Goal: Transaction & Acquisition: Purchase product/service

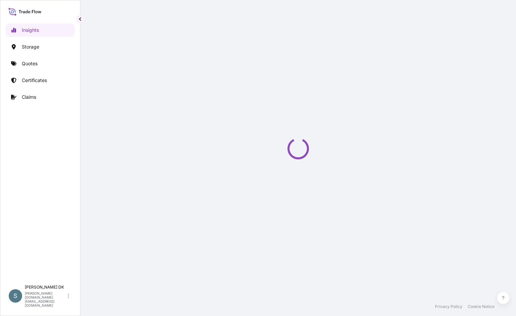
select select "2025"
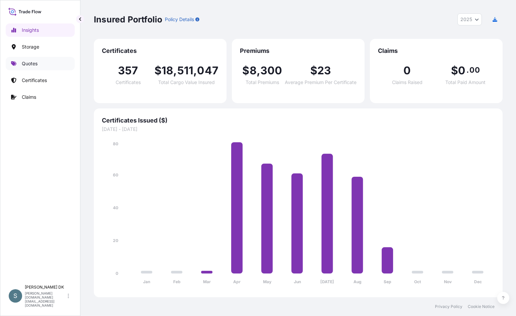
click at [37, 63] on p "Quotes" at bounding box center [30, 63] width 16 height 7
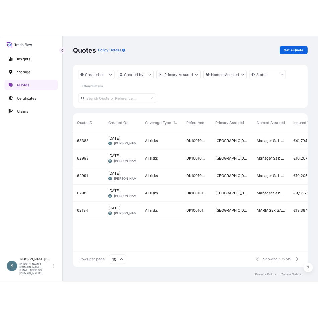
scroll to position [172, 297]
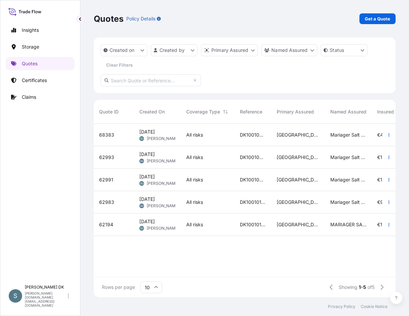
click at [318, 20] on div "Quotes Policy Details Get a Quote" at bounding box center [245, 18] width 302 height 11
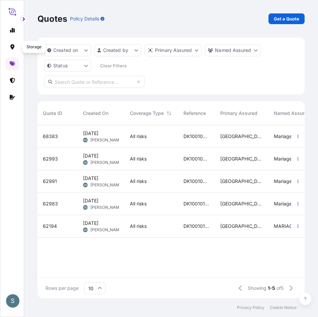
scroll to position [171, 262]
click at [281, 20] on p "Get a Quote" at bounding box center [286, 18] width 25 height 7
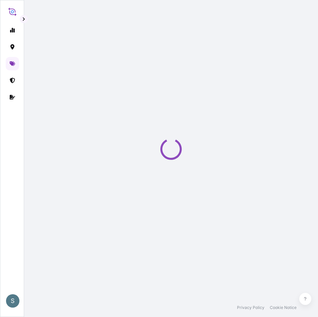
select select "Water"
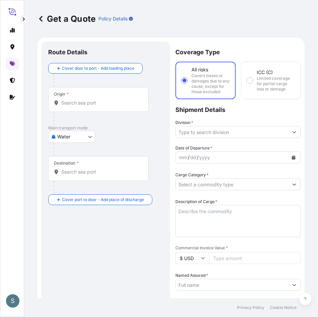
scroll to position [11, 0]
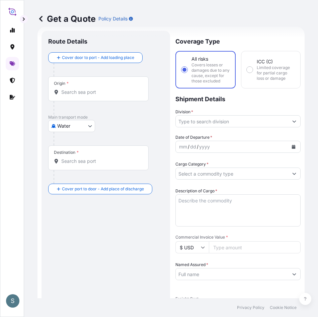
click at [78, 126] on body "S Get a Quote Policy Details Route Details Cover door to port - Add loading pla…" at bounding box center [159, 158] width 318 height 317
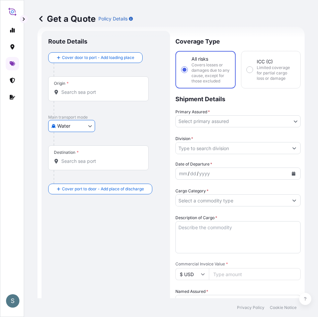
click at [105, 92] on input "Origin *" at bounding box center [100, 92] width 79 height 7
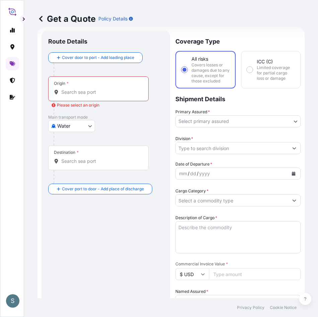
click at [93, 95] on input "Origin * Please select an origin" at bounding box center [100, 92] width 79 height 7
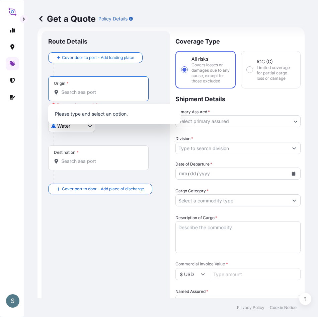
paste input "DK1001020055"
click at [83, 92] on input "DK1001020055" at bounding box center [100, 92] width 79 height 7
paste input "AARHUS, DENMARK"
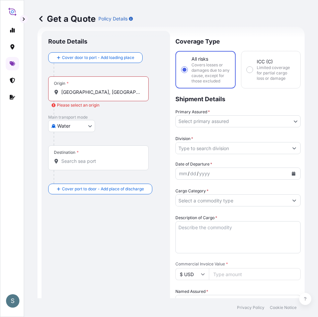
click at [70, 84] on div "Origin * AARHUS, DENMARK" at bounding box center [98, 88] width 100 height 25
click at [70, 89] on input "AARHUS, DENMARK" at bounding box center [100, 92] width 79 height 7
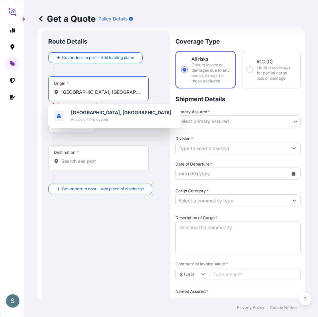
click at [77, 95] on input "AARHUS, DENMARK" at bounding box center [100, 92] width 79 height 7
paste input "DKAAR"
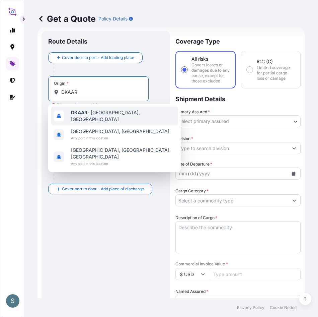
click at [109, 119] on div "DKAAR - Aarhus, Denmark" at bounding box center [114, 115] width 127 height 19
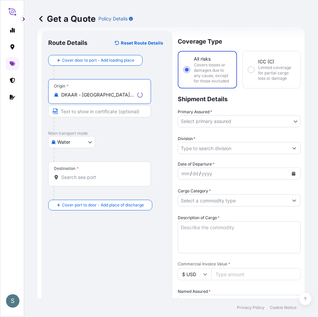
type input "DKAAR - Aarhus, Denmark"
click at [90, 176] on input "Destination *" at bounding box center [101, 177] width 81 height 7
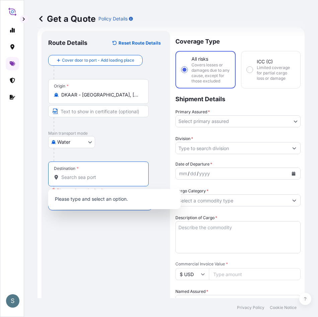
click at [75, 174] on input "Destination * Please select a destination" at bounding box center [100, 177] width 79 height 7
paste input "CALGARY, AL"
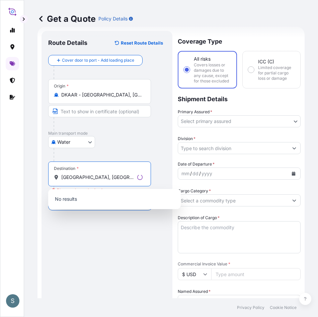
type input "CALGARY, AL"
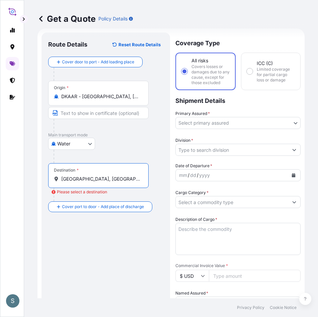
scroll to position [0, 0]
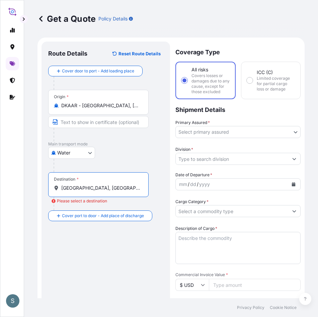
click at [106, 190] on input "CALGARY, AL" at bounding box center [100, 188] width 79 height 7
click at [94, 190] on input "CALGARY, AL" at bounding box center [100, 188] width 79 height 7
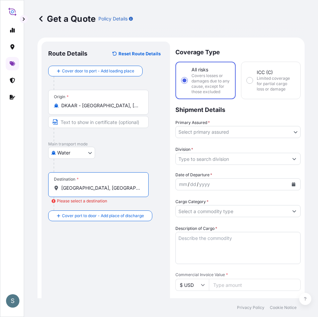
paste input "Destination"
drag, startPoint x: 94, startPoint y: 189, endPoint x: 21, endPoint y: 173, distance: 75.2
click at [21, 173] on div "S Get a Quote Policy Details Route Details Reset Route Details Cover door to po…" at bounding box center [159, 158] width 318 height 317
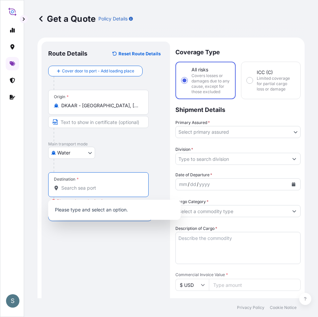
click at [89, 187] on input "Destination * Please select a destination" at bounding box center [100, 188] width 79 height 7
paste input "CALGARY, AL"
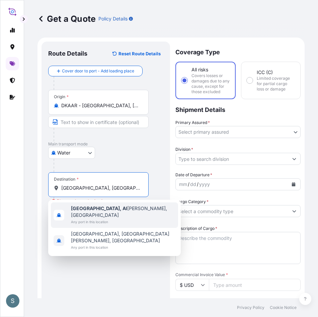
click at [107, 218] on span "Any port in this location" at bounding box center [123, 221] width 104 height 7
type input "Calgary, Alberta, Canada"
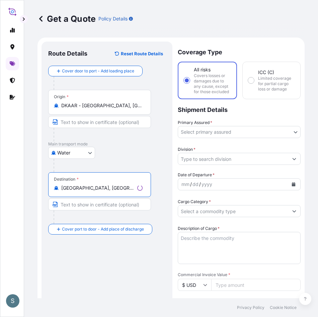
click at [126, 240] on div "Route Details Reset Route Details Cover door to port - Add loading place Place …" at bounding box center [107, 288] width 118 height 481
click at [226, 131] on body "2 options available. S Get a Quote Policy Details Route Details Reset Route Det…" at bounding box center [159, 158] width 318 height 317
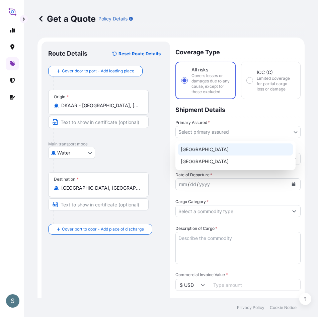
click at [208, 150] on div "Denmark" at bounding box center [235, 149] width 115 height 12
select select "31589"
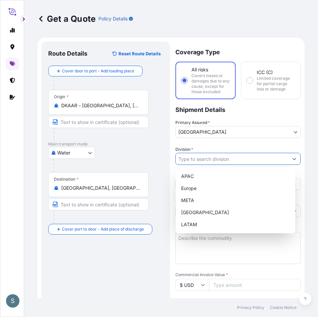
click at [212, 156] on input "Division *" at bounding box center [232, 159] width 113 height 12
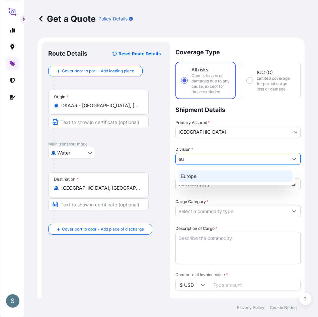
click at [202, 175] on div "Europe" at bounding box center [236, 176] width 114 height 12
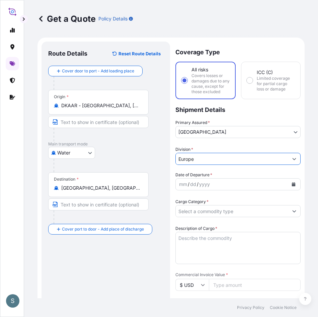
type input "Europe"
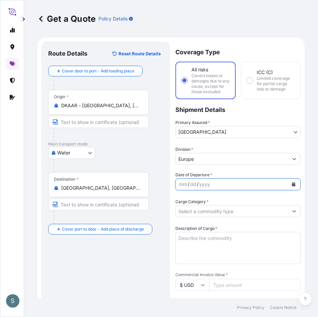
click at [288, 185] on button "Calendar" at bounding box center [293, 184] width 11 height 11
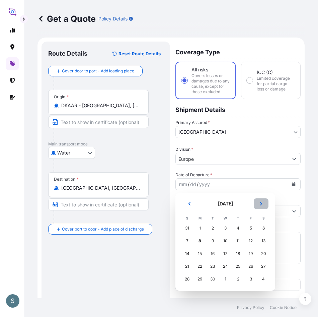
click at [262, 206] on button "Next" at bounding box center [261, 203] width 15 height 11
click at [188, 203] on icon "Previous" at bounding box center [190, 204] width 4 height 4
click at [210, 241] on div "9" at bounding box center [213, 241] width 12 height 12
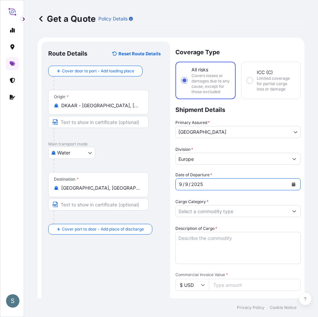
click at [291, 182] on button "Calendar" at bounding box center [293, 184] width 11 height 11
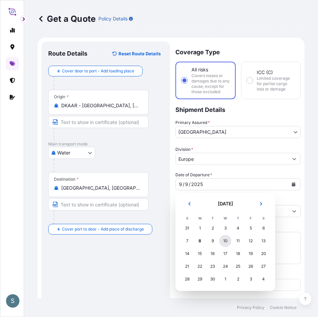
click at [224, 239] on div "10" at bounding box center [225, 241] width 12 height 12
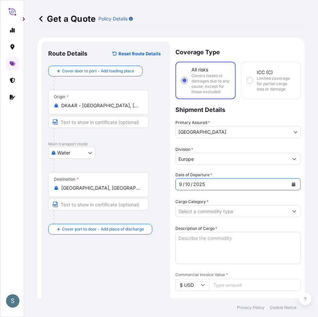
click at [248, 211] on input "Cargo Category *" at bounding box center [232, 211] width 113 height 12
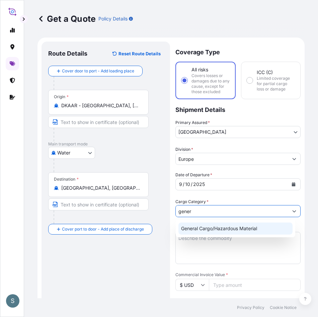
click at [242, 224] on div "General Cargo/Hazardous Material" at bounding box center [236, 228] width 114 height 12
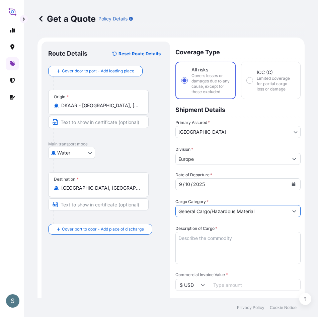
type input "General Cargo/Hazardous Material"
click at [209, 238] on textarea "Description of Cargo *" at bounding box center [237, 248] width 125 height 32
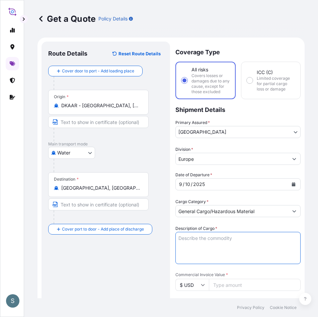
click at [202, 239] on textarea "Description of Cargo *" at bounding box center [237, 248] width 125 height 32
paste textarea "SANAL P®, SODIUM CHLORIDE, PHARMACEUTICAL QUALITY"
click at [176, 244] on textarea "SANAL P®, SODIUM CHLORIDE, PHARMACEUTICAL QUALITY" at bounding box center [237, 248] width 125 height 32
click at [181, 238] on textarea "SANAL P®, SODIUM CHLORIDE, PHARMACEUTICAL QUALITY" at bounding box center [237, 248] width 125 height 32
click at [177, 244] on textarea "SANAL P®, SODIUM CHLORIDE, PHARMACEUTICAL QUALITY" at bounding box center [237, 248] width 125 height 32
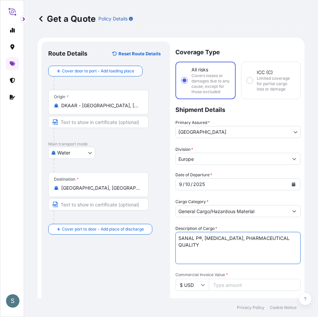
click at [226, 261] on textarea "SANAL P®, SODIUM CHLORIDE, PHARMACEUTICAL QUALITY" at bounding box center [237, 248] width 125 height 32
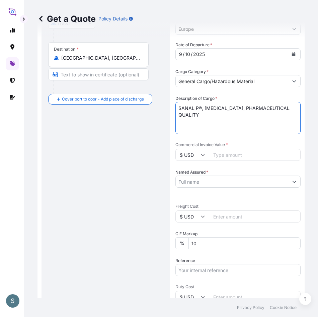
scroll to position [134, 0]
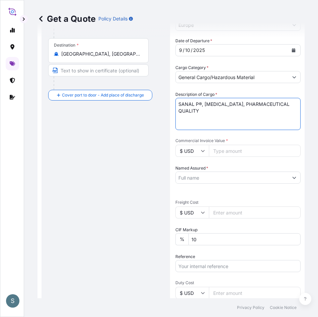
type textarea "SANAL P®, SODIUM CHLORIDE, PHARMACEUTICAL QUALITY"
click at [199, 147] on input "$ USD" at bounding box center [191, 151] width 33 height 12
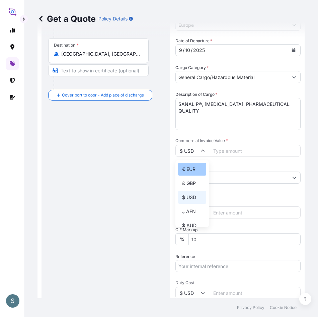
click at [192, 168] on div "€ EUR" at bounding box center [192, 169] width 28 height 13
type input "€ EUR"
click at [149, 206] on div "Route Details Reset Route Details Cover door to port - Add loading place Place …" at bounding box center [105, 154] width 115 height 481
click at [202, 216] on input "$ USD" at bounding box center [191, 212] width 33 height 12
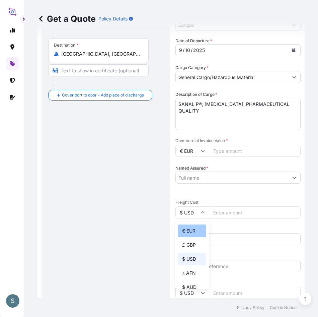
click at [196, 230] on div "€ EUR" at bounding box center [192, 230] width 28 height 13
type input "€ EUR"
click at [148, 218] on div "Route Details Reset Route Details Cover door to port - Add loading place Place …" at bounding box center [105, 154] width 115 height 481
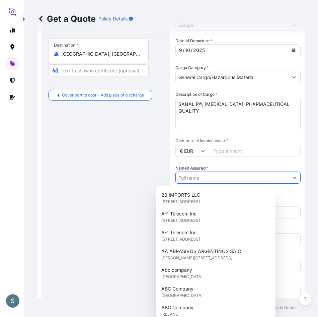
click at [219, 181] on input "Named Assured *" at bounding box center [232, 177] width 113 height 12
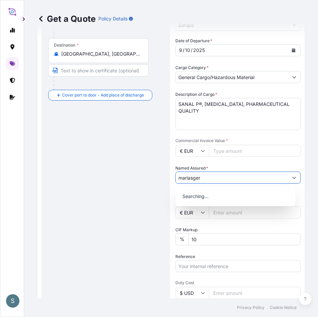
click at [194, 180] on input "mariasger" at bounding box center [232, 177] width 113 height 12
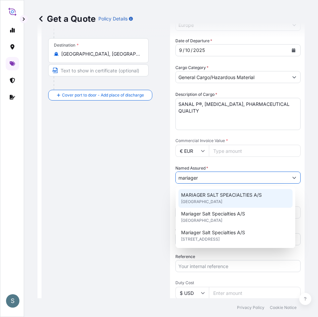
click at [215, 179] on input "mariager" at bounding box center [232, 177] width 113 height 12
click at [215, 196] on span "MARIAGER SALT SPEACIALTIES A/S" at bounding box center [221, 195] width 81 height 7
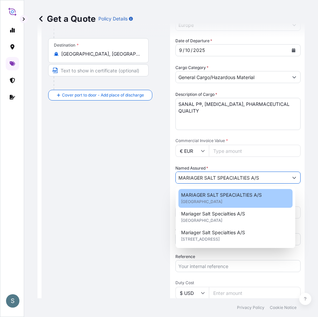
type input "MARIAGER SALT SPEACIALTIES A/S"
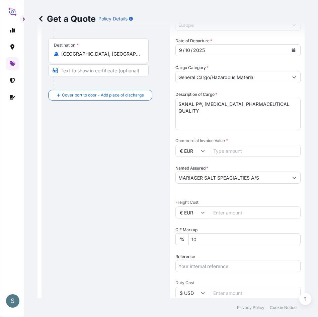
click at [145, 200] on div "Route Details Reset Route Details Cover door to port - Add loading place Place …" at bounding box center [105, 154] width 115 height 481
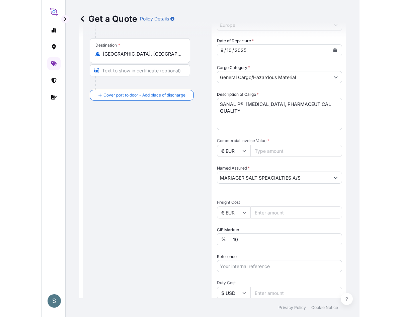
scroll to position [100, 0]
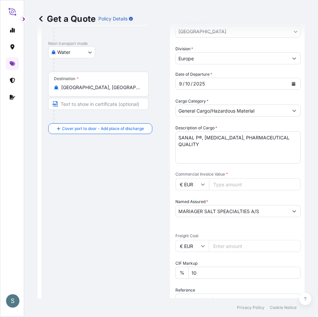
click at [222, 185] on input "Commercial Invoice Value *" at bounding box center [255, 184] width 92 height 12
click at [230, 181] on input "Commercial Invoice Value *" at bounding box center [255, 184] width 92 height 12
type input "12201.00"
click at [207, 213] on input "MARIAGER SALT SPEACIALTIES A/S" at bounding box center [232, 211] width 113 height 12
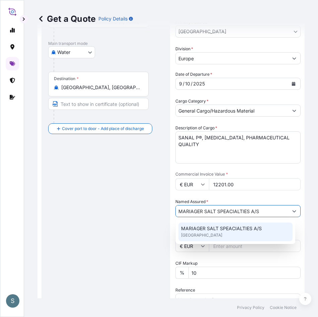
click at [154, 211] on div "Route Details Reset Route Details Cover door to port - Add loading place Place …" at bounding box center [105, 188] width 115 height 481
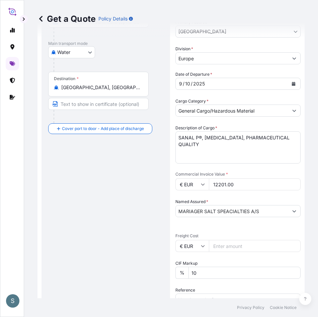
drag, startPoint x: 101, startPoint y: 193, endPoint x: 112, endPoint y: 177, distance: 19.4
click at [101, 191] on div "Route Details Reset Route Details Cover door to port - Add loading place Place …" at bounding box center [105, 188] width 115 height 481
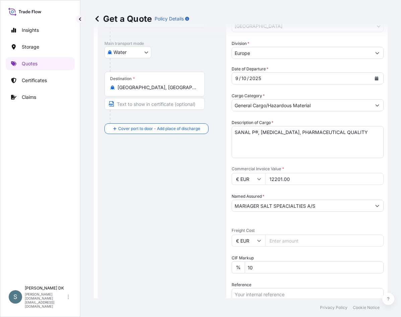
click at [284, 243] on input "Freight Cost" at bounding box center [324, 240] width 119 height 12
paste input "4786.47"
type input "4786.47"
click at [188, 210] on div "Route Details Reset Route Details Cover door to port - Add loading place Place …" at bounding box center [161, 186] width 115 height 476
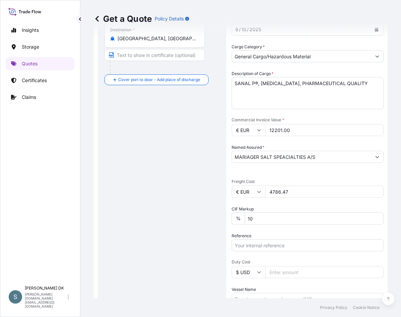
scroll to position [242, 0]
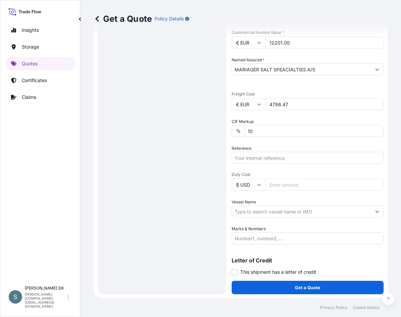
click at [254, 207] on input "Vessel Name" at bounding box center [301, 211] width 139 height 12
click at [260, 160] on input "Reference" at bounding box center [308, 158] width 152 height 12
paste input "DK1001020055 2599721"
click at [273, 157] on input "DK1001020055 2599721" at bounding box center [308, 158] width 152 height 12
type input "DK1001020055-2599721"
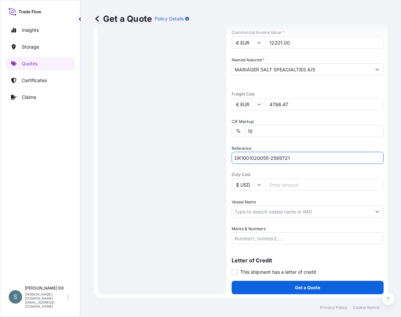
click at [247, 212] on input "Vessel Name" at bounding box center [301, 211] width 139 height 12
click at [263, 216] on input "Vessel Name" at bounding box center [301, 211] width 139 height 12
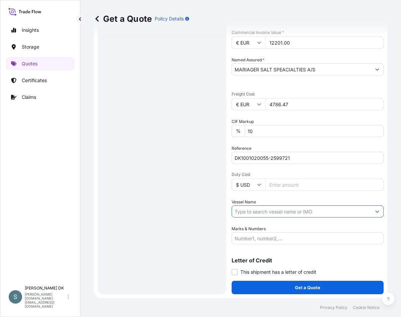
paste input "VALENCIA EXPRESS"
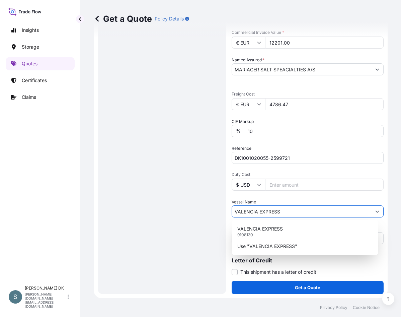
click at [263, 250] on div "Use "VALENCIA EXPRESS"" at bounding box center [305, 246] width 141 height 12
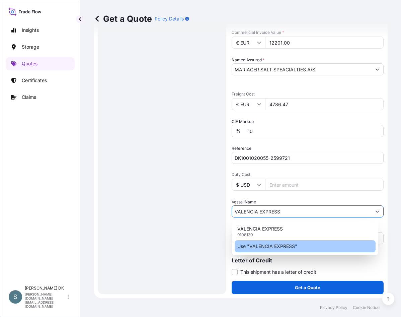
type input "VALENCIA EXPRESS"
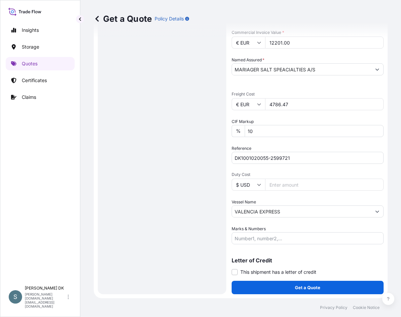
click at [167, 240] on div "Route Details Reset Route Details Cover door to port - Add loading place Place …" at bounding box center [161, 49] width 115 height 476
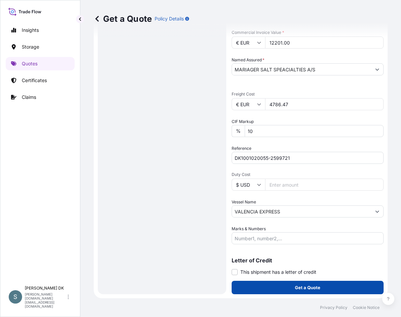
click at [309, 285] on p "Get a Quote" at bounding box center [307, 287] width 25 height 7
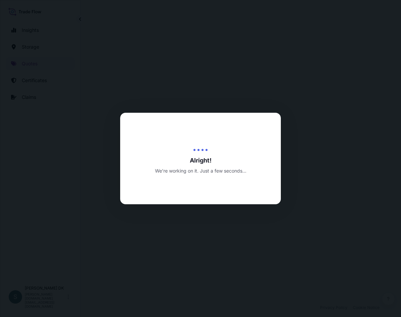
select select "Water"
select select "31589"
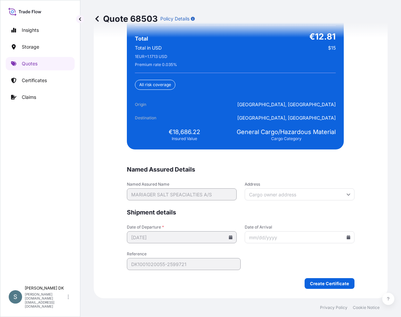
scroll to position [1680, 0]
click at [180, 128] on span "€18,686.22" at bounding box center [184, 132] width 31 height 8
click at [181, 131] on span "€18,686.22" at bounding box center [184, 132] width 31 height 8
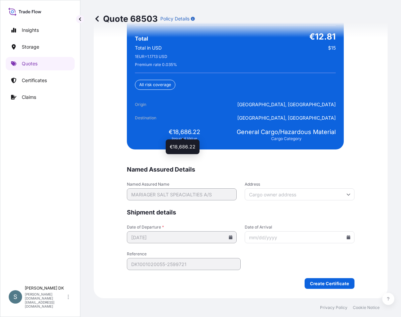
click at [171, 130] on span "€18,686.22" at bounding box center [184, 132] width 31 height 8
drag, startPoint x: 173, startPoint y: 132, endPoint x: 192, endPoint y: 132, distance: 19.4
click at [174, 132] on span "€18,686.22" at bounding box center [184, 132] width 31 height 8
click at [184, 129] on span "€18,686.22" at bounding box center [184, 132] width 31 height 8
click at [185, 133] on span "€18,686.22" at bounding box center [184, 132] width 31 height 8
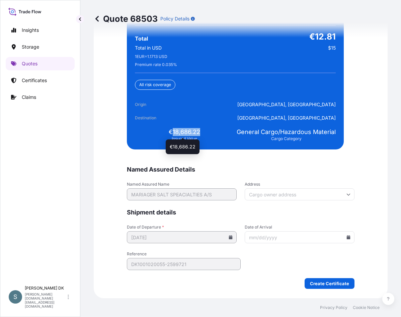
click at [185, 133] on span "€18,686.22" at bounding box center [184, 132] width 31 height 8
copy span "18,686.22"
click at [352, 240] on div "We just need a few more details before we issue the certificate Named Assured D…" at bounding box center [241, 124] width 294 height 347
click at [347, 238] on icon at bounding box center [349, 237] width 4 height 4
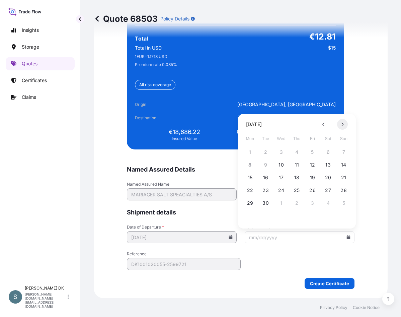
click at [342, 124] on icon at bounding box center [342, 124] width 3 height 4
click at [285, 176] on button "15" at bounding box center [281, 177] width 11 height 11
type input "10/15/2025"
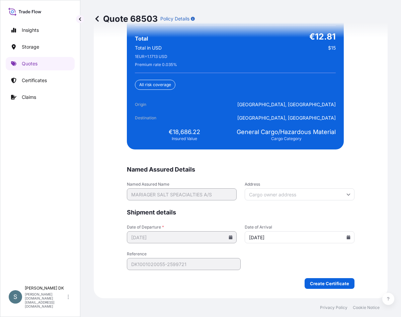
click at [261, 264] on form "Named Assured Details Named Assured Name MARIAGER SALT SPEACIALTIES A/S Address…" at bounding box center [241, 226] width 228 height 123
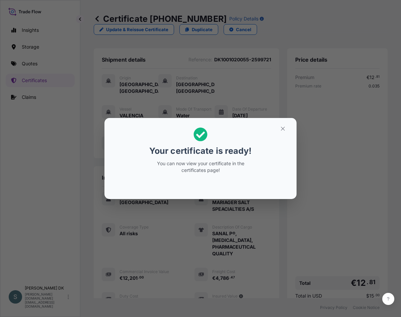
click at [66, 171] on div "Your certificate is ready! You can now view your certificate in the certificate…" at bounding box center [200, 158] width 401 height 317
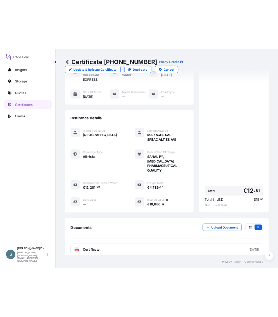
scroll to position [128, 0]
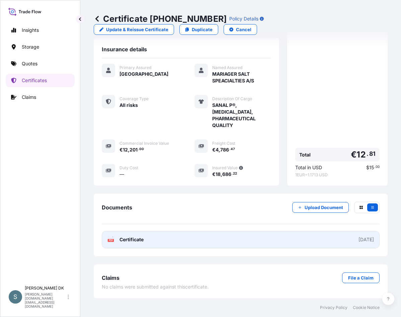
click at [172, 244] on link "PDF Certificate 2025-09-08" at bounding box center [241, 239] width 278 height 17
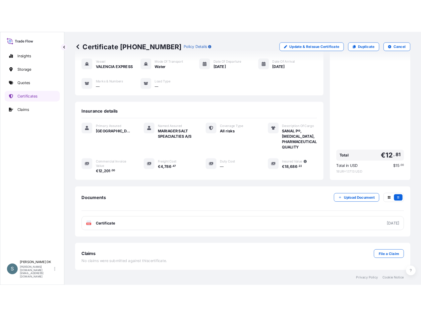
scroll to position [115, 0]
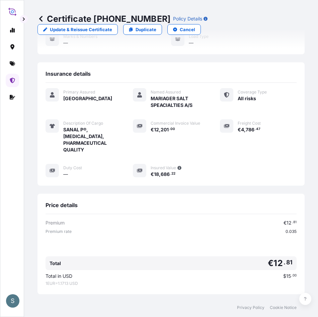
click at [244, 248] on div "Premium € 12 . 81 Premium rate 0.035 Total € 12 . 81 Total in USD $ 15 . 00 1 E…" at bounding box center [171, 252] width 251 height 67
click at [254, 37] on div "Certificate 31589-267-1 Policy Details Update & Reissue Certificate Duplicate C…" at bounding box center [171, 24] width 267 height 48
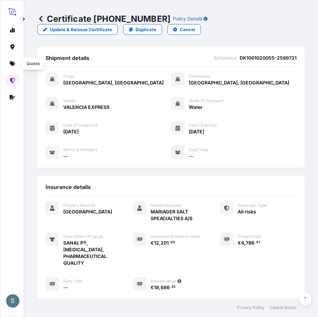
scroll to position [0, 0]
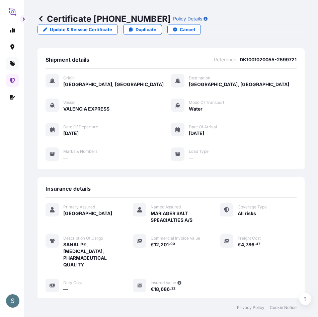
click at [13, 62] on icon at bounding box center [12, 63] width 5 height 5
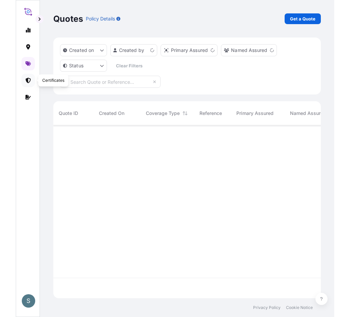
scroll to position [171, 262]
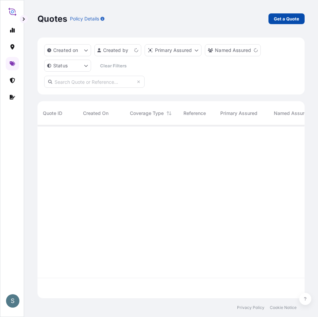
click at [294, 15] on link "Get a Quote" at bounding box center [287, 18] width 36 height 11
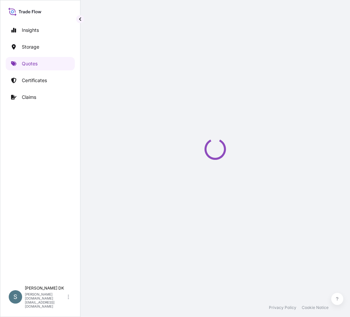
select select "Water"
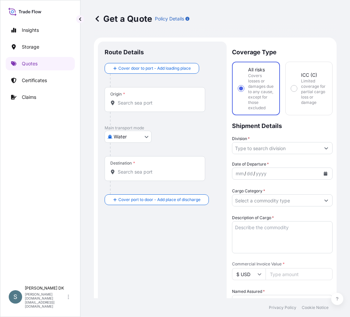
scroll to position [11, 0]
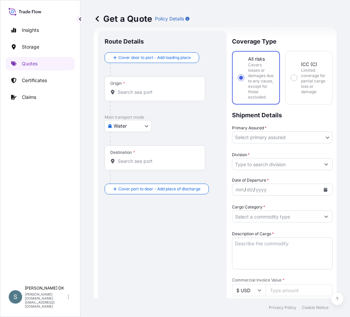
click at [138, 91] on input "Origin *" at bounding box center [157, 92] width 79 height 7
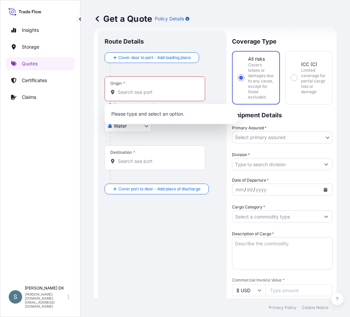
click at [135, 88] on div "Origin *" at bounding box center [154, 88] width 100 height 25
click at [135, 89] on input "Origin * Please select an origin" at bounding box center [157, 92] width 79 height 7
paste input "DK1001019901"
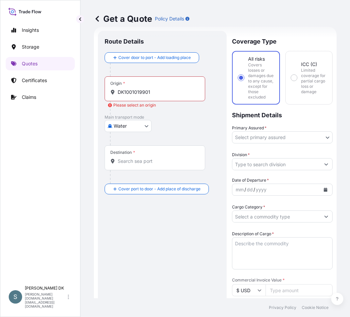
click at [134, 98] on div "Origin * DK1001019901" at bounding box center [154, 88] width 100 height 25
click at [134, 95] on input "DK1001019901" at bounding box center [157, 92] width 79 height 7
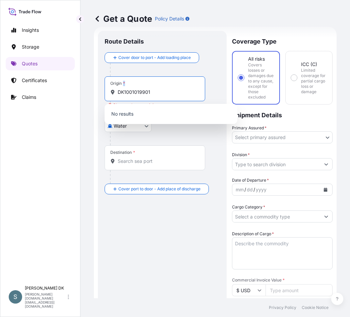
click at [134, 98] on div "Origin * DK1001019901" at bounding box center [154, 88] width 100 height 25
click at [134, 95] on input "DK1001019901" at bounding box center [157, 92] width 79 height 7
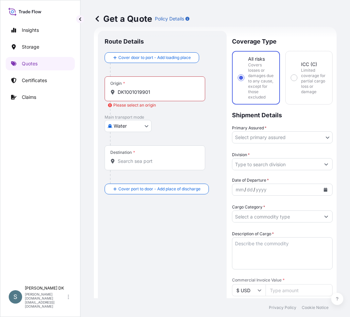
drag, startPoint x: 134, startPoint y: 98, endPoint x: 141, endPoint y: 93, distance: 8.4
click at [141, 93] on input "DK1001019901" at bounding box center [157, 92] width 79 height 7
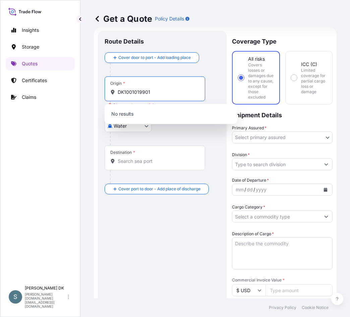
click at [141, 93] on input "DK1001019901" at bounding box center [157, 92] width 79 height 7
paste input "AAR"
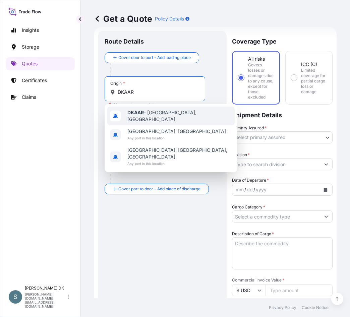
click at [156, 116] on span "DKAAR - Aarhus, Denmark" at bounding box center [179, 115] width 104 height 13
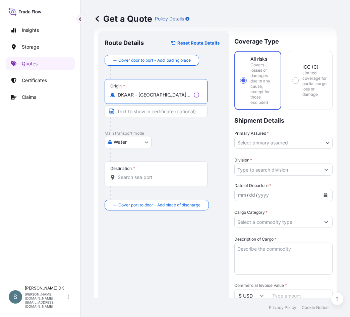
type input "DKAAR - Aarhus, Denmark"
click at [153, 176] on input "Destination *" at bounding box center [158, 177] width 81 height 7
paste input "HAIPHONG, VIETNAM"
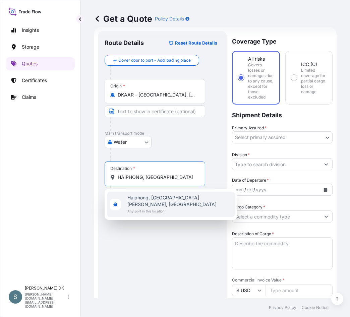
click at [142, 197] on span "Haiphong, Hai Phong, Vietnam" at bounding box center [179, 200] width 104 height 13
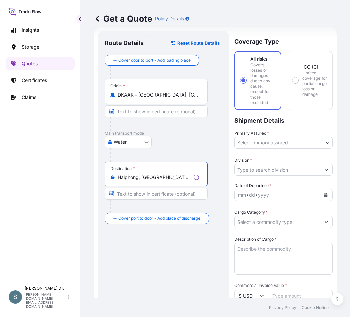
type input "Haiphong, Hai Phong, Vietnam"
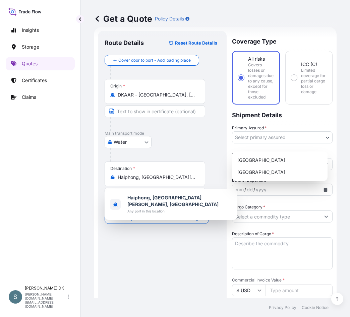
click at [262, 145] on body "1 option available. Insights Storage Quotes Certificates Claims S Salins DK sal…" at bounding box center [175, 158] width 350 height 317
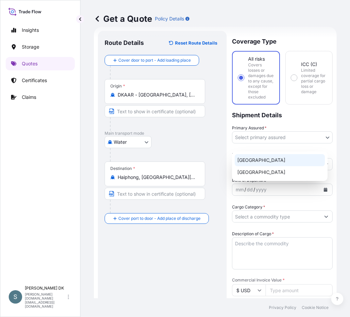
click at [261, 156] on div "Denmark" at bounding box center [279, 160] width 90 height 12
select select "31589"
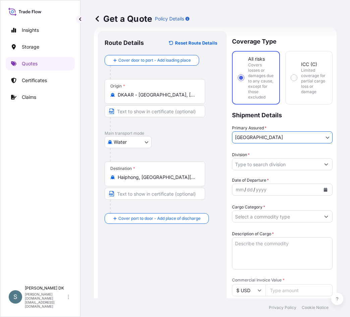
click at [265, 167] on input "Division *" at bounding box center [276, 164] width 88 height 12
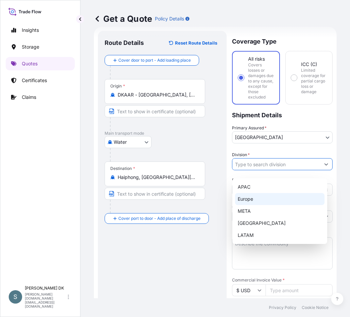
click at [262, 200] on div "Europe" at bounding box center [279, 199] width 89 height 12
type input "Europe"
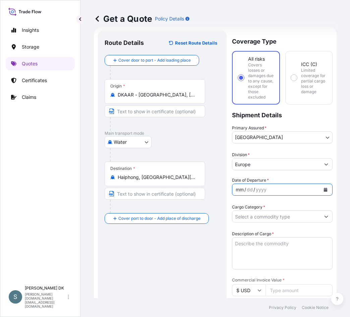
click at [277, 196] on div "mm / dd / yyyy" at bounding box center [276, 190] width 88 height 12
click at [323, 193] on button "Calendar" at bounding box center [325, 189] width 11 height 11
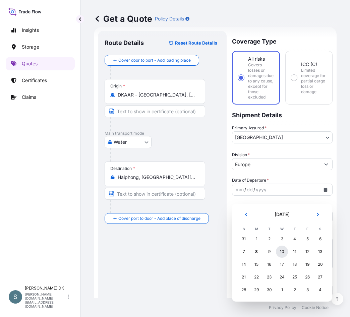
click at [276, 251] on div "10" at bounding box center [282, 251] width 12 height 12
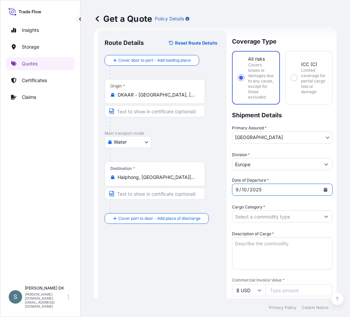
click at [320, 195] on button "Calendar" at bounding box center [325, 189] width 11 height 11
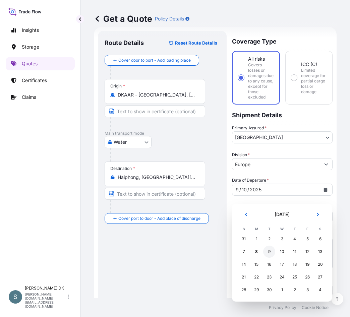
click at [267, 252] on div "9" at bounding box center [269, 251] width 12 height 12
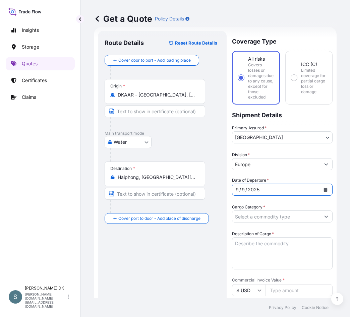
click at [202, 261] on div "Route Details Reset Route Details Cover door to port - Add loading place Place …" at bounding box center [161, 286] width 115 height 497
click at [283, 222] on input "Cargo Category *" at bounding box center [276, 216] width 88 height 12
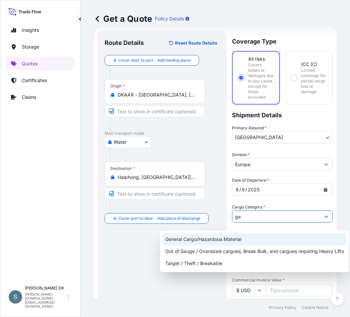
click at [231, 239] on div "General Cargo/Hazardous Material" at bounding box center [254, 239] width 184 height 12
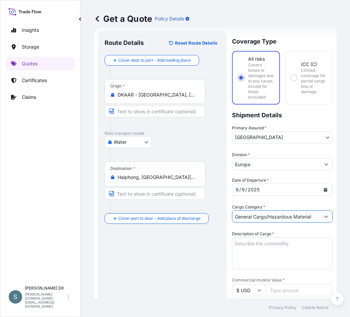
type input "General Cargo/Hazardous Material"
click at [264, 251] on textarea "Description of Cargo *" at bounding box center [282, 253] width 100 height 32
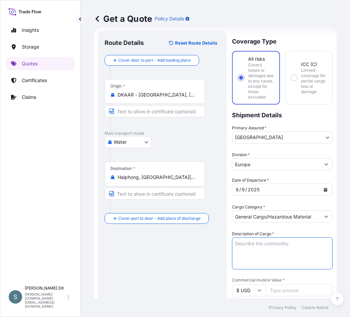
click at [253, 249] on textarea "Description of Cargo *" at bounding box center [282, 253] width 100 height 32
paste textarea "SANAL P®, SODIUM CHLORIDE, PHARMACEUTICAL QUALITY"
click at [232, 256] on textarea "SANAL P®, SODIUM CHLORIDE, PHARMACEUTICAL QUALITY" at bounding box center [282, 253] width 100 height 32
click at [236, 251] on textarea "SANAL P®, SODIUM CHLORIDE, PHARMACEUTICAL QUALITY" at bounding box center [282, 253] width 100 height 32
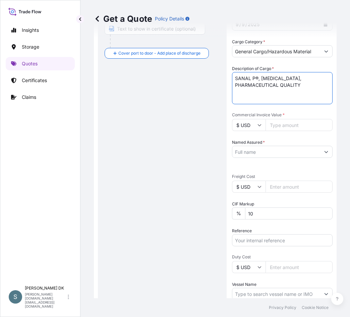
scroll to position [178, 0]
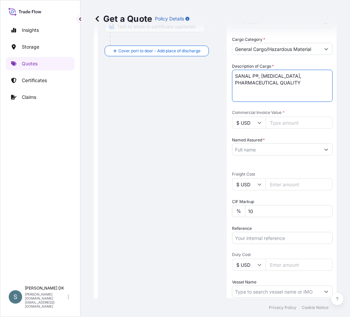
type textarea "SANAL P®, SODIUM CHLORIDE, PHARMACEUTICAL QUALITY"
click at [253, 129] on input "$ USD" at bounding box center [248, 123] width 33 height 12
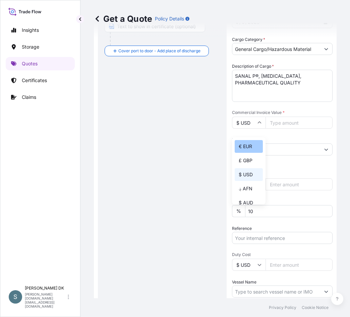
click at [248, 148] on div "€ EUR" at bounding box center [248, 146] width 28 height 13
type input "€ EUR"
click at [266, 195] on div "Date of Departure * 9 / 9 / 2025 Cargo Category * General Cargo/Hazardous Mater…" at bounding box center [282, 166] width 100 height 315
click at [253, 190] on input "$ USD" at bounding box center [248, 184] width 33 height 12
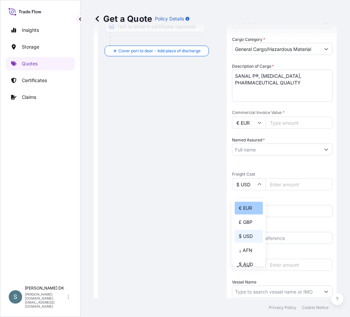
click at [251, 208] on div "€ EUR" at bounding box center [248, 208] width 28 height 13
type input "€ EUR"
click at [176, 194] on div "Route Details Reset Route Details Cover door to port - Add loading place Place …" at bounding box center [161, 118] width 115 height 497
click at [247, 155] on input "Named Assured *" at bounding box center [276, 149] width 88 height 12
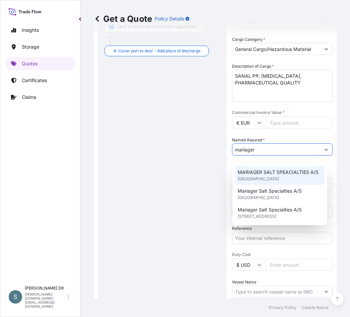
click at [269, 177] on div "MARIAGER SALT SPEACIALTIES A/S United Kingdom" at bounding box center [279, 175] width 89 height 19
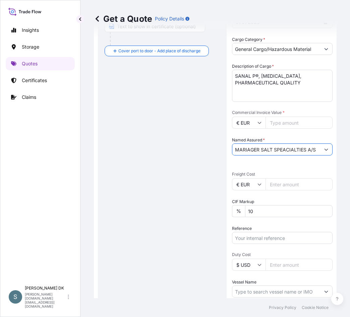
type input "MARIAGER SALT SPEACIALTIES A/S"
click at [274, 126] on input "Commercial Invoice Value *" at bounding box center [298, 123] width 67 height 12
click at [269, 126] on input "Commercial Invoice Value *" at bounding box center [298, 123] width 67 height 12
type input "26068.00"
click at [148, 142] on div "Route Details Reset Route Details Cover door to port - Add loading place Place …" at bounding box center [161, 118] width 115 height 497
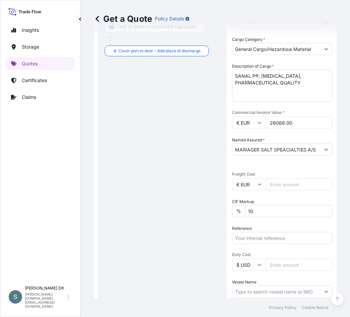
click at [280, 190] on input "Freight Cost" at bounding box center [298, 184] width 67 height 12
paste input "5146.55"
type input "5146.55"
drag, startPoint x: 247, startPoint y: 245, endPoint x: 248, endPoint y: 241, distance: 3.8
click at [247, 244] on input "Reference" at bounding box center [282, 238] width 100 height 12
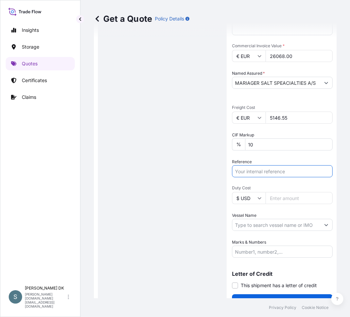
scroll to position [245, 0]
click at [176, 142] on div "Route Details Reset Route Details Cover door to port - Add loading place Place …" at bounding box center [161, 51] width 115 height 497
click at [250, 173] on input "Reference" at bounding box center [282, 171] width 100 height 12
paste input "DK1001019901 2597599"
click at [270, 177] on input "DK1001019901 2597599" at bounding box center [282, 171] width 100 height 12
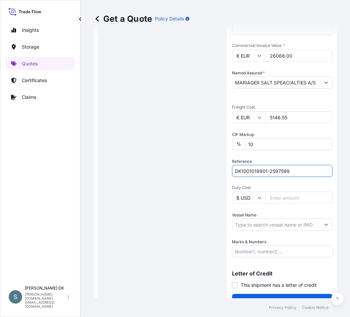
type input "DK1001019901-2597599"
click at [205, 166] on div "Route Details Reset Route Details Cover door to port - Add loading place Place …" at bounding box center [161, 51] width 115 height 497
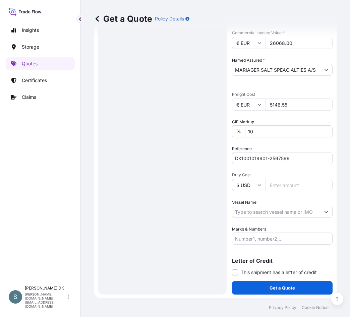
scroll to position [264, 0]
click at [256, 213] on input "Vessel Name" at bounding box center [276, 211] width 88 height 12
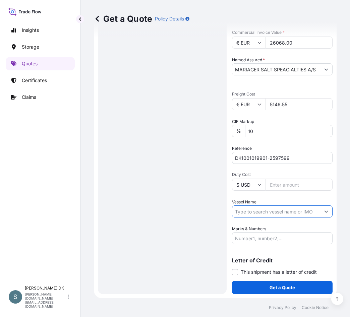
paste input "METTE MAERSK"
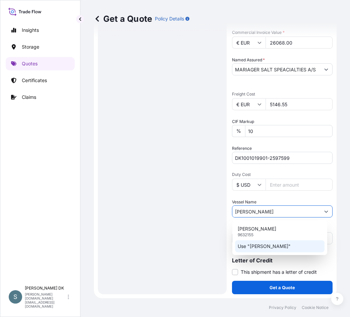
click at [261, 247] on p "Use "METTE MAERSK"" at bounding box center [263, 246] width 53 height 7
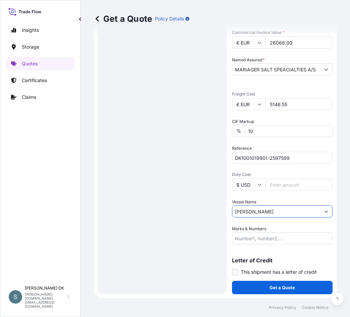
type input "METTE MAERSK"
click at [173, 222] on div "Route Details Reset Route Details Cover door to port - Add loading place Place …" at bounding box center [161, 38] width 115 height 497
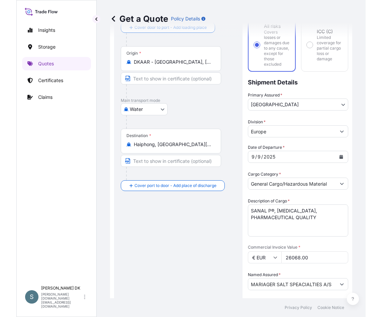
scroll to position [167, 0]
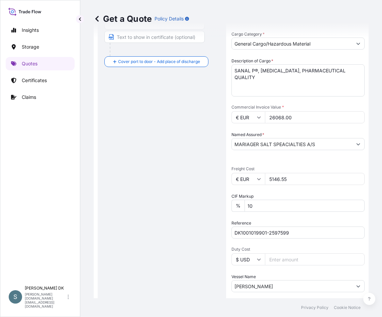
click at [192, 181] on div "Route Details Reset Route Details Cover door to port - Add loading place Place …" at bounding box center [161, 121] width 115 height 481
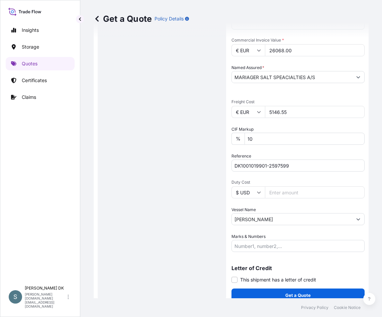
scroll to position [242, 0]
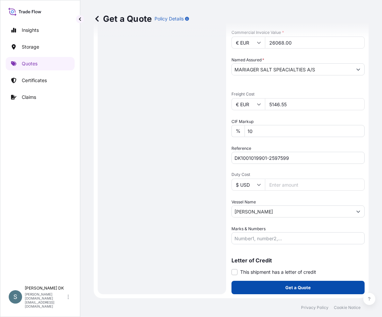
click at [274, 292] on button "Get a Quote" at bounding box center [298, 287] width 133 height 13
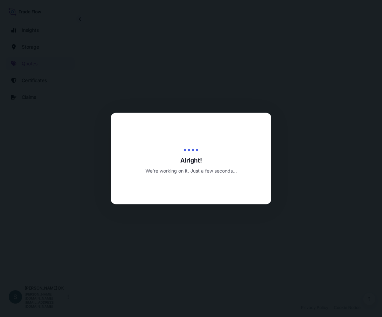
select select "Water"
select select "31589"
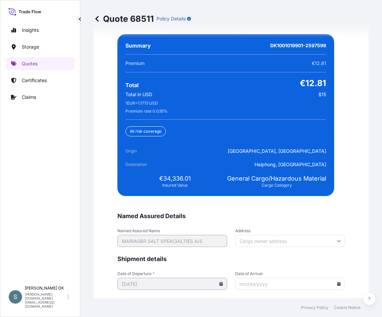
scroll to position [1680, 0]
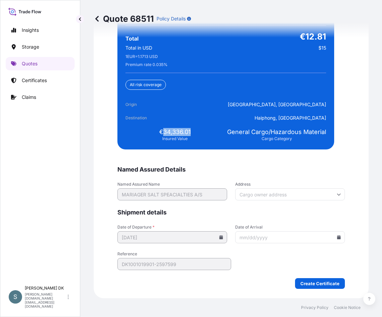
drag, startPoint x: 160, startPoint y: 132, endPoint x: 196, endPoint y: 132, distance: 35.8
click at [196, 132] on div "€34,336.01 Insured Value" at bounding box center [175, 134] width 99 height 13
copy span "34,336.01"
click at [338, 239] on icon at bounding box center [340, 237] width 4 height 4
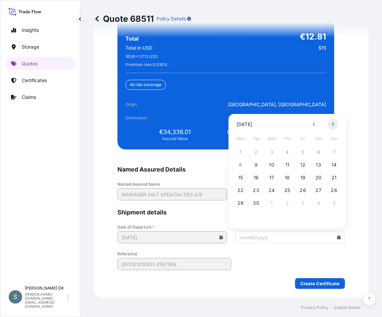
click at [335, 126] on button at bounding box center [333, 124] width 11 height 11
click at [251, 201] on div "27 28 29 30 31 1 2" at bounding box center [287, 203] width 107 height 12
click at [254, 201] on button "28" at bounding box center [256, 203] width 11 height 11
type input "10/28/2025"
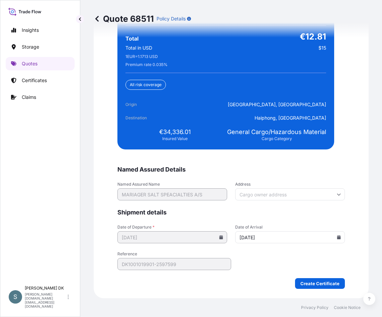
drag, startPoint x: 270, startPoint y: 308, endPoint x: 250, endPoint y: 273, distance: 40.2
click at [270, 306] on footer "Privacy Policy Cookie Notice" at bounding box center [231, 307] width 302 height 19
click at [247, 257] on form "Named Assured Details Named Assured Name MARIAGER SALT SPEACIALTIES A/S Address…" at bounding box center [232, 226] width 228 height 123
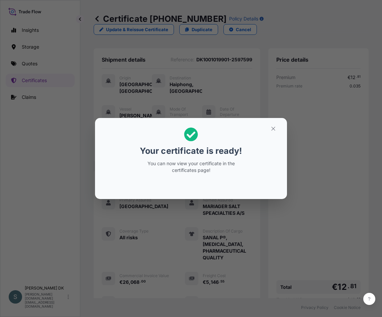
click at [67, 192] on div "Your certificate is ready! You can now view your certificate in the certificate…" at bounding box center [191, 158] width 382 height 317
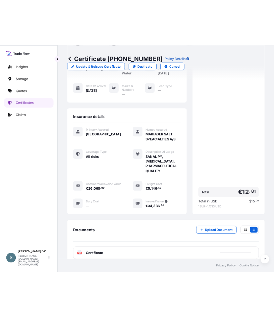
scroll to position [134, 0]
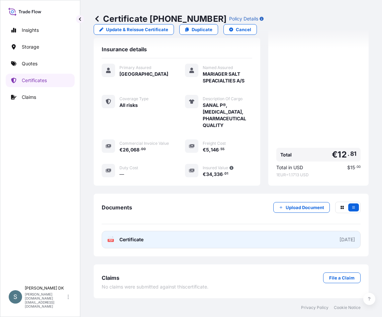
click at [156, 243] on link "PDF Certificate 2025-09-08" at bounding box center [231, 239] width 259 height 17
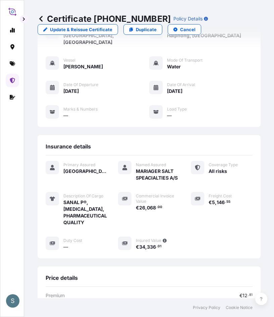
scroll to position [0, 0]
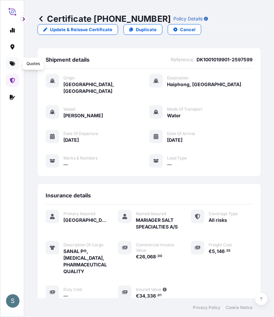
click at [6, 60] on link at bounding box center [12, 63] width 13 height 13
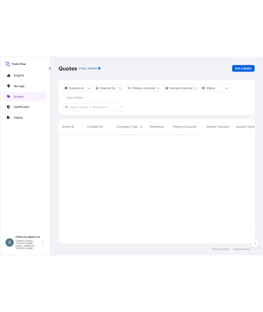
scroll to position [173, 308]
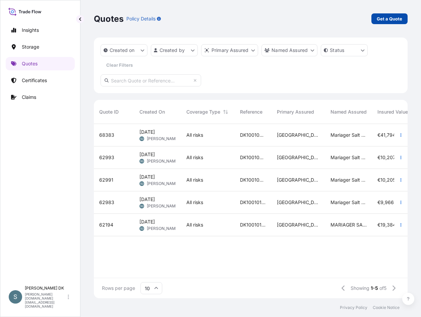
click at [381, 21] on p "Get a Quote" at bounding box center [388, 18] width 25 height 7
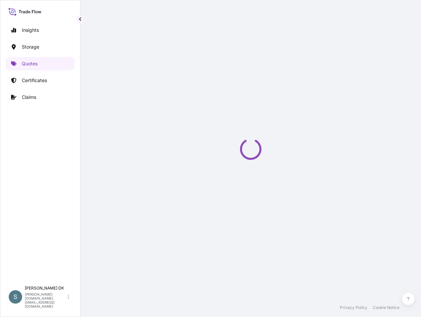
select select "Water"
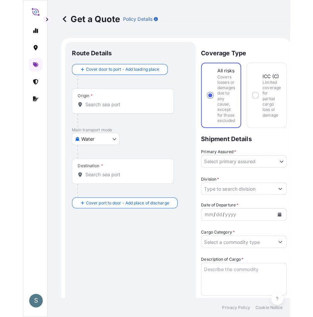
scroll to position [11, 0]
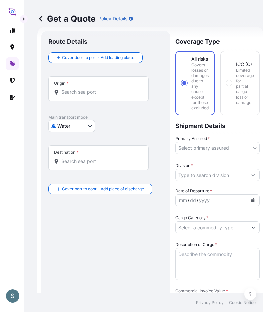
click at [82, 84] on div "Origin *" at bounding box center [98, 88] width 100 height 25
click at [82, 89] on input "Origin *" at bounding box center [100, 92] width 79 height 7
click at [94, 101] on div at bounding box center [101, 107] width 95 height 13
click at [94, 97] on div "Origin *" at bounding box center [98, 88] width 100 height 25
click at [94, 95] on input "Origin * Please select an origin" at bounding box center [100, 92] width 79 height 7
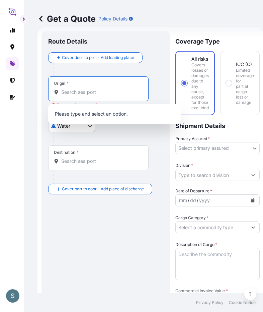
paste input "DK1001020067"
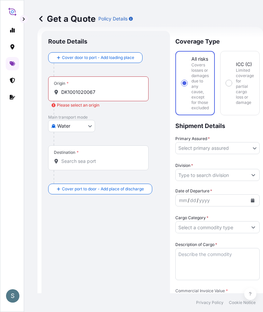
click at [95, 89] on input "DK1001020067" at bounding box center [100, 92] width 79 height 7
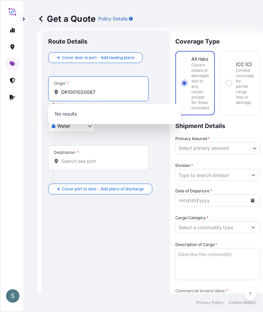
click at [93, 90] on input "DK1001020067" at bounding box center [100, 92] width 79 height 7
click at [93, 91] on input "DK1001020067" at bounding box center [100, 92] width 79 height 7
paste input "AAR"
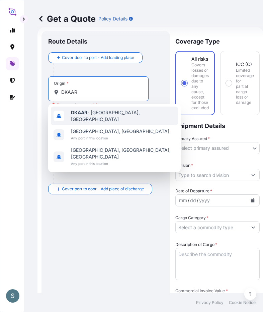
click at [91, 112] on span "DKAAR - Aarhus, Denmark" at bounding box center [123, 115] width 104 height 13
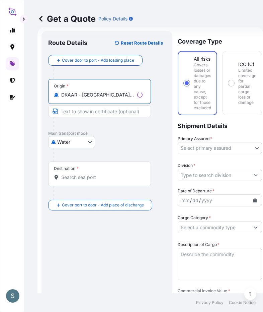
type input "DKAAR - Aarhus, Denmark"
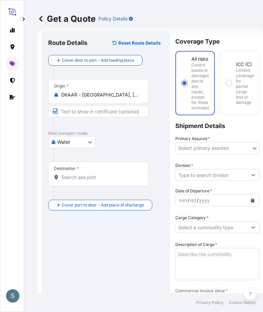
click at [82, 173] on div "Destination *" at bounding box center [98, 173] width 100 height 25
click at [82, 174] on input "Destination *" at bounding box center [100, 177] width 79 height 7
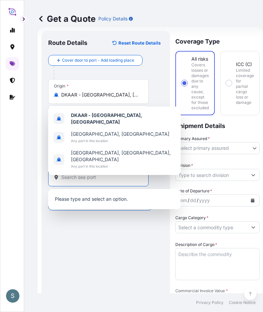
paste input "HUANGPU, CHINA"
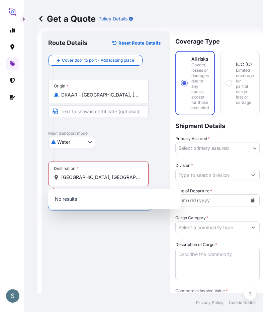
click at [83, 185] on div "Destination * HUANGPU, CHINA" at bounding box center [98, 173] width 100 height 25
click at [83, 181] on input "HUANGPU, CHINA" at bounding box center [100, 177] width 79 height 7
click at [101, 179] on input "HUANGPU, CHINA" at bounding box center [100, 177] width 79 height 7
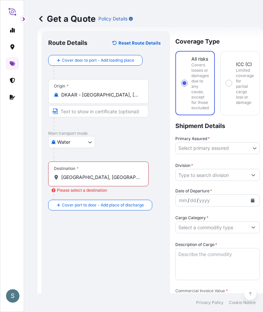
click at [89, 178] on input "HUANGPU, CHINA" at bounding box center [100, 177] width 79 height 7
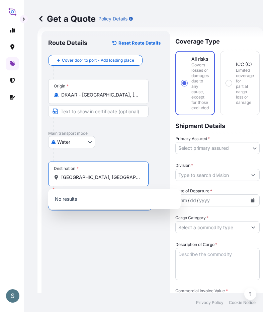
click at [89, 178] on input "HUANGPU, CHINA" at bounding box center [100, 177] width 79 height 7
paste input "CNHU"
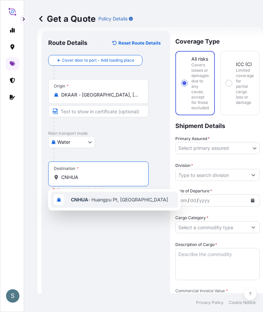
click at [97, 199] on span "CNHUA - Huangpu Pt, China" at bounding box center [119, 199] width 97 height 7
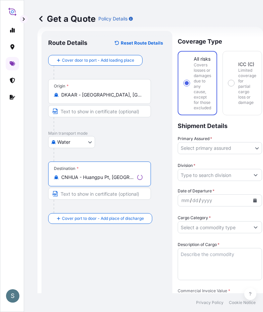
type input "CNHUA - Huangpu Pt, China"
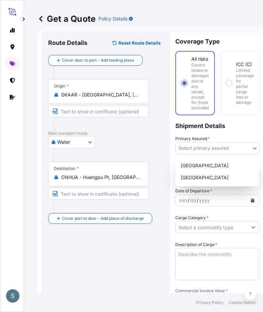
click at [197, 148] on body "1 option available. S Get a Quote Policy Details Route Details Reset Route Deta…" at bounding box center [129, 156] width 258 height 312
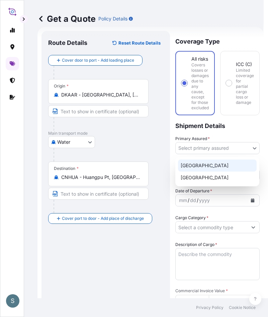
click at [193, 163] on div "Denmark" at bounding box center [217, 165] width 79 height 12
select select "31589"
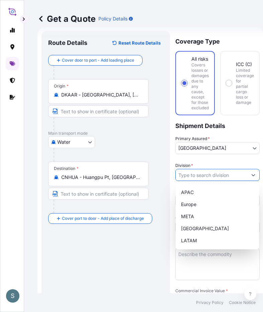
click at [198, 170] on input "Division *" at bounding box center [212, 175] width 72 height 12
click at [187, 205] on div "Europe" at bounding box center [218, 204] width 78 height 12
type input "Europe"
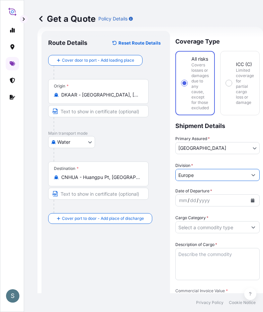
click at [215, 201] on div "mm / dd / yyyy" at bounding box center [212, 200] width 72 height 12
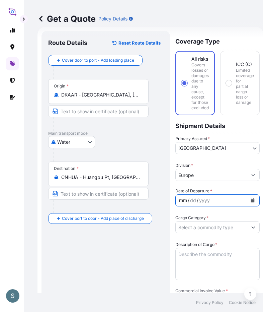
click at [259, 199] on div "mm / dd / yyyy" at bounding box center [217, 200] width 84 height 12
click at [251, 201] on icon "Calendar" at bounding box center [253, 200] width 4 height 4
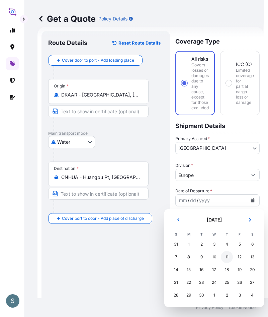
click at [229, 259] on div "11" at bounding box center [227, 257] width 12 height 12
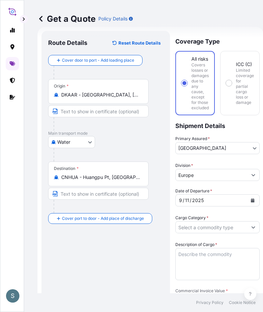
click at [133, 265] on div "Route Details Reset Route Details Cover door to port - Add loading place Place …" at bounding box center [105, 295] width 115 height 515
click at [193, 227] on input "Cargo Category *" at bounding box center [212, 227] width 72 height 12
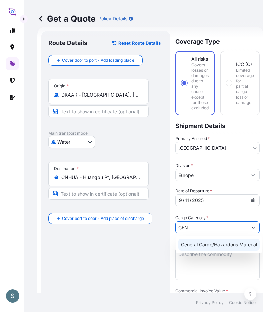
click at [203, 242] on div "General Cargo/Hazardous Material" at bounding box center [219, 244] width 81 height 12
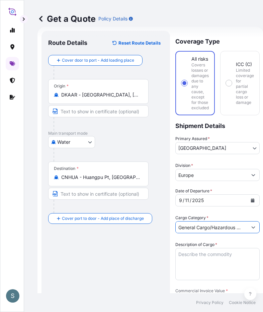
type input "General Cargo/Hazardous Material"
click at [151, 241] on div "Route Details Reset Route Details Cover door to port - Add loading place Place …" at bounding box center [105, 295] width 115 height 515
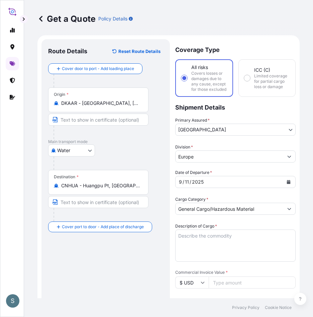
scroll to position [0, 0]
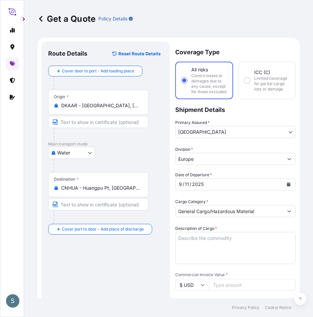
click at [197, 245] on textarea "Description of Cargo *" at bounding box center [235, 248] width 121 height 32
paste textarea "SANAL P®+ CHINA, SODIUM CHLORIDE, PHARMACEUTICAL QUALITY,"
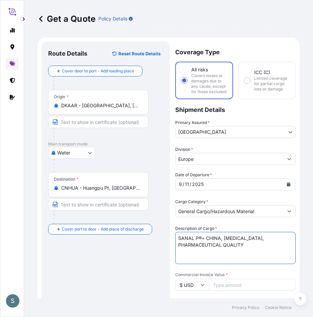
click at [179, 250] on textarea "SANAL P®+ CHINA, SODIUM CHLORIDE, PHARMACEUTICAL QUALITY" at bounding box center [235, 248] width 121 height 32
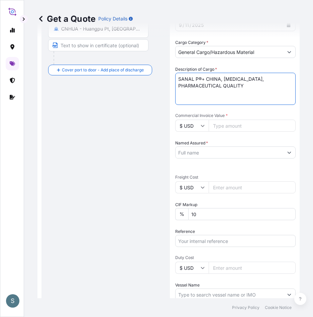
scroll to position [201, 0]
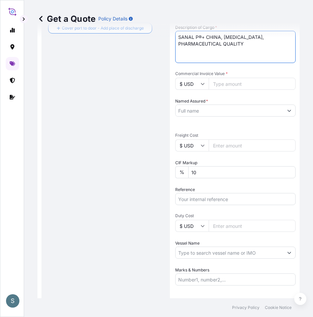
type textarea "SANAL P®+ CHINA, SODIUM CHLORIDE, PHARMACEUTICAL QUALITY"
click at [190, 147] on input "$ USD" at bounding box center [191, 145] width 33 height 12
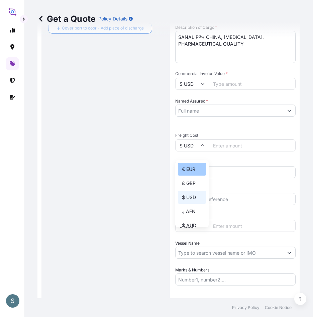
click at [195, 168] on div "€ EUR" at bounding box center [192, 169] width 28 height 13
type input "€ EUR"
click at [135, 154] on div "Route Details Reset Route Details Cover door to port - Add loading place Place …" at bounding box center [105, 87] width 115 height 481
click at [186, 117] on input "Named Assured *" at bounding box center [230, 110] width 108 height 12
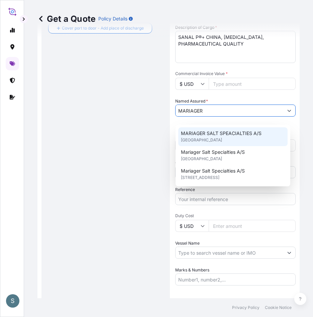
click at [207, 136] on span "MARIAGER SALT SPEACIALTIES A/S" at bounding box center [221, 133] width 81 height 7
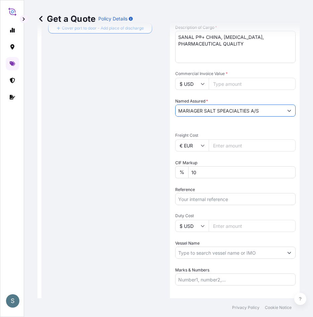
type input "MARIAGER SALT SPEACIALTIES A/S"
click at [136, 146] on div "Route Details Reset Route Details Cover door to port - Add loading place Place …" at bounding box center [105, 87] width 115 height 481
click at [223, 88] on input "Commercial Invoice Value *" at bounding box center [252, 84] width 87 height 12
click at [216, 149] on input "Freight Cost" at bounding box center [252, 145] width 87 height 12
click at [221, 90] on input "Commercial Invoice Value *" at bounding box center [252, 84] width 87 height 12
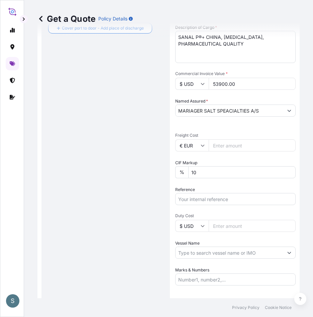
type input "53900.00"
click at [226, 148] on input "Freight Cost" at bounding box center [252, 145] width 87 height 12
drag, startPoint x: 136, startPoint y: 135, endPoint x: 139, endPoint y: 124, distance: 11.2
click at [136, 135] on div "Route Details Reset Route Details Cover door to port - Add loading place Place …" at bounding box center [105, 87] width 115 height 481
click at [212, 150] on input "Freight Cost" at bounding box center [252, 145] width 87 height 12
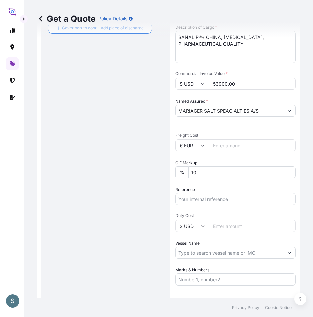
paste input "7424.98"
type input "7424.98"
click at [149, 153] on div "Route Details Reset Route Details Cover door to port - Add loading place Place …" at bounding box center [105, 87] width 115 height 481
drag, startPoint x: 179, startPoint y: 202, endPoint x: 187, endPoint y: 201, distance: 8.4
click at [179, 202] on input "Reference" at bounding box center [235, 199] width 121 height 12
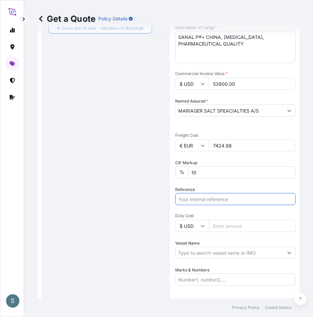
click at [208, 202] on input "Reference" at bounding box center [235, 199] width 121 height 12
paste input "DK1001020067 2527596"
click at [215, 205] on input "DK1001020067 2527596" at bounding box center [235, 199] width 121 height 12
type input "DK1001020067-2527596"
drag, startPoint x: 122, startPoint y: 222, endPoint x: 162, endPoint y: 230, distance: 41.1
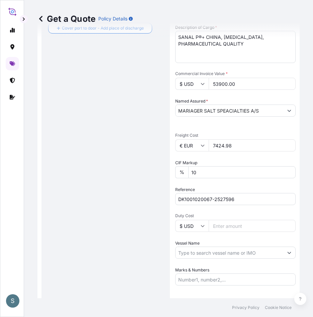
click at [122, 222] on div "Route Details Reset Route Details Cover door to port - Add loading place Place …" at bounding box center [105, 87] width 115 height 481
click at [219, 258] on input "Vessel Name" at bounding box center [230, 252] width 108 height 12
paste input "MSC DARIA"
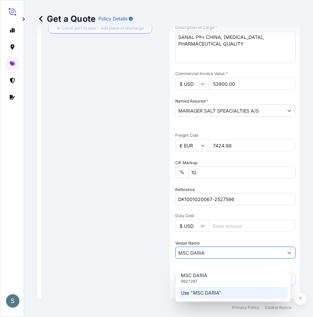
click at [216, 292] on p "Use "MSC DARIA"" at bounding box center [201, 292] width 41 height 7
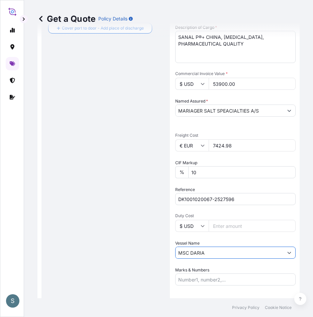
type input "MSC DARIA"
click at [146, 260] on div "Route Details Reset Route Details Cover door to port - Add loading place Place …" at bounding box center [105, 87] width 115 height 481
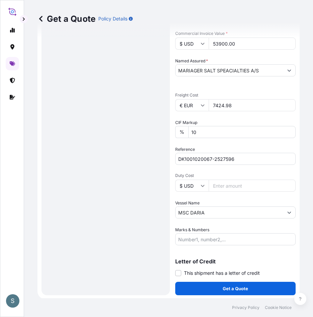
scroll to position [247, 0]
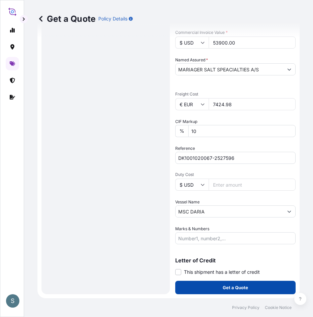
click at [202, 289] on button "Get a Quote" at bounding box center [235, 287] width 121 height 13
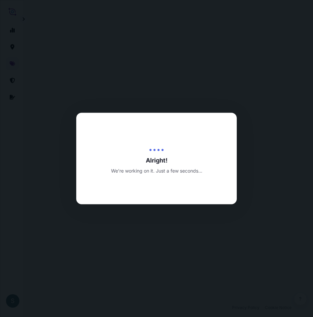
select select "Water"
select select "31589"
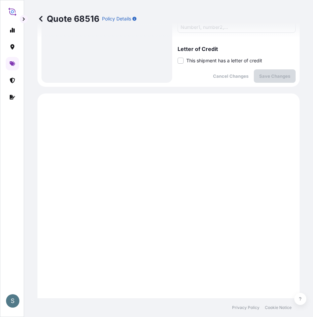
scroll to position [519, 0]
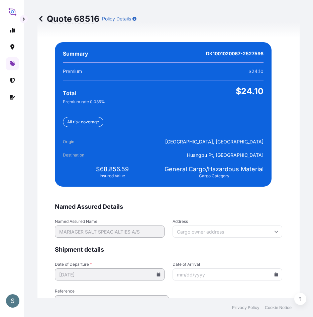
scroll to position [1654, 0]
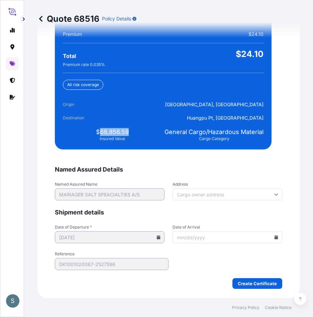
drag, startPoint x: 97, startPoint y: 132, endPoint x: 137, endPoint y: 131, distance: 39.9
click at [137, 131] on div "$68,856.59 Insured Value" at bounding box center [112, 134] width 99 height 13
copy span "68,856.59"
click at [196, 243] on input "Date of Arrival" at bounding box center [228, 237] width 110 height 12
paste input "11/01/25"
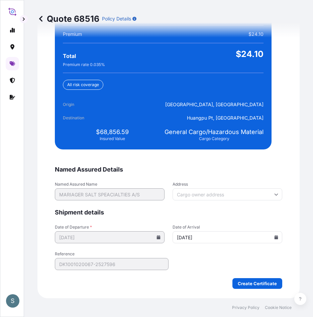
scroll to position [1661, 0]
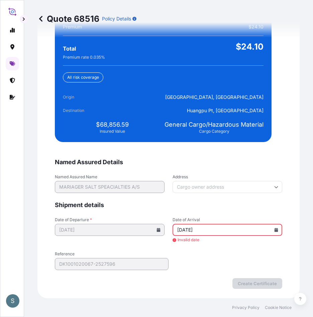
click at [248, 242] on span "Invalid date" at bounding box center [228, 239] width 110 height 5
click at [275, 232] on icon at bounding box center [277, 230] width 4 height 4
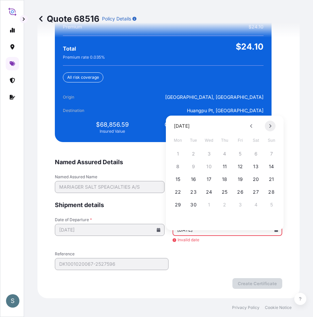
click at [271, 126] on icon at bounding box center [271, 126] width 2 height 4
drag, startPoint x: 270, startPoint y: 127, endPoint x: 243, endPoint y: 130, distance: 27.0
click at [270, 127] on icon at bounding box center [270, 126] width 3 height 4
click at [255, 154] on button "1" at bounding box center [256, 153] width 11 height 11
type input "11/01/2025"
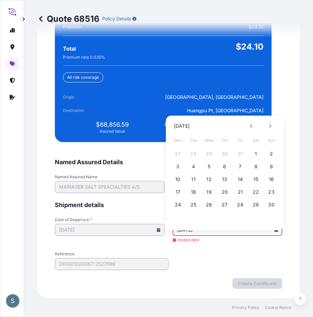
scroll to position [1654, 0]
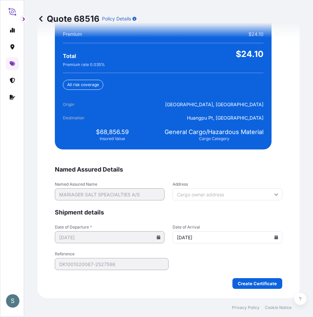
click at [195, 258] on form "Named Assured Details Named Assured Name MARIAGER SALT SPEACIALTIES A/S Address…" at bounding box center [169, 226] width 228 height 123
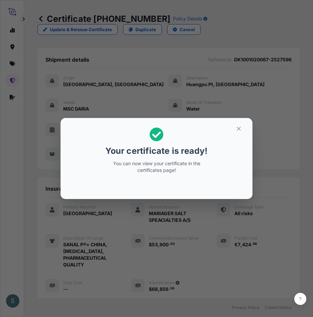
click at [14, 204] on div "Your certificate is ready! You can now view your certificate in the certificate…" at bounding box center [156, 158] width 313 height 317
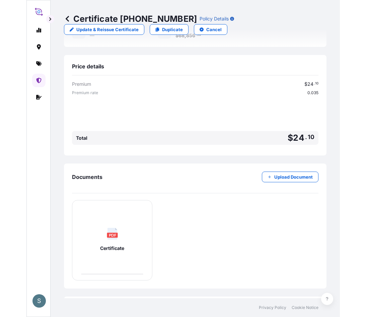
scroll to position [286, 0]
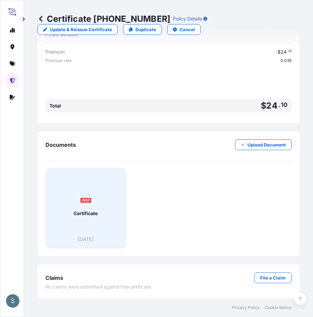
click at [89, 211] on span "Certificate" at bounding box center [86, 213] width 24 height 7
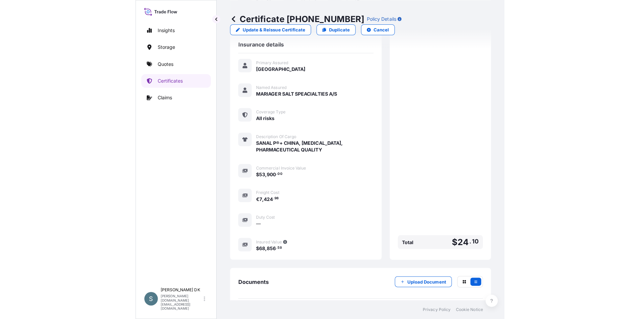
scroll to position [190, 0]
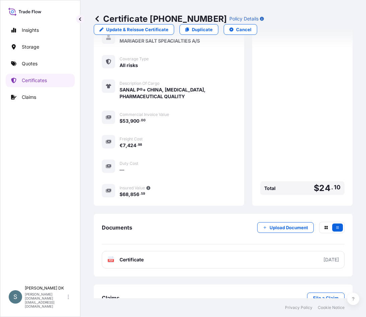
click at [124, 196] on span "68" at bounding box center [126, 194] width 6 height 5
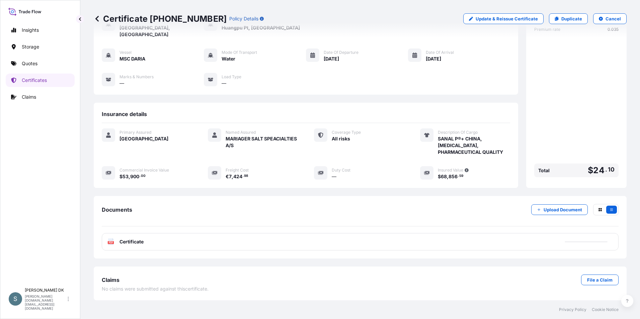
scroll to position [39, 0]
